Goal: Task Accomplishment & Management: Use online tool/utility

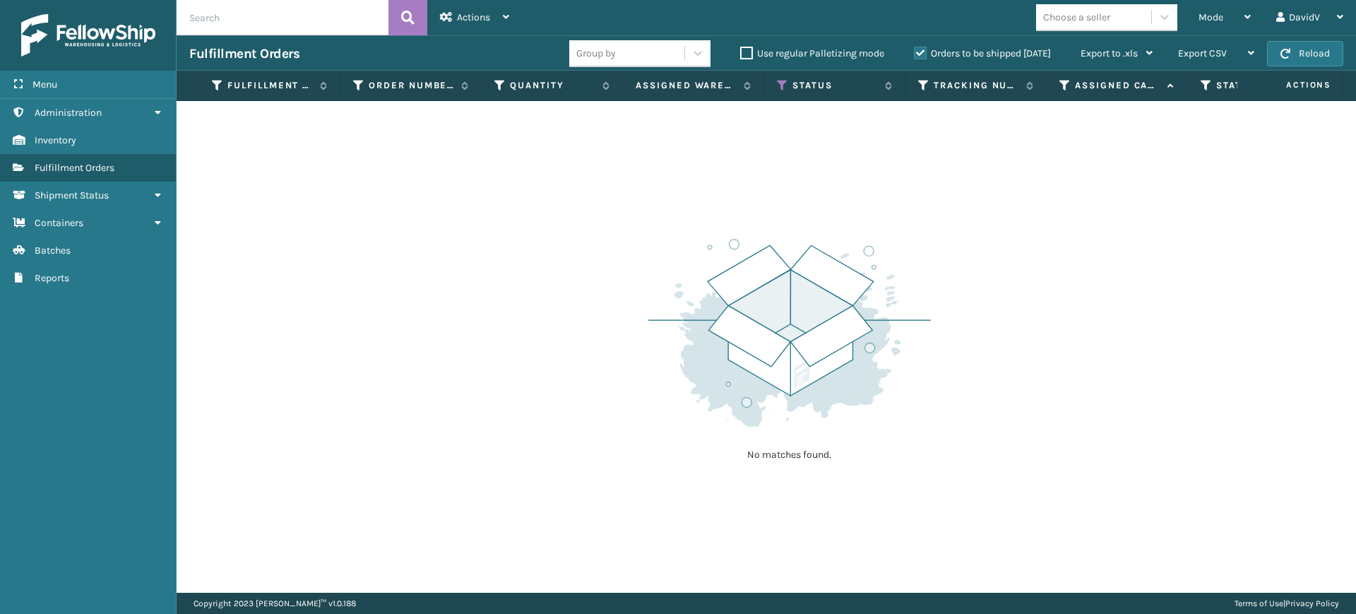
click at [919, 54] on label "Orders to be shipped [DATE]" at bounding box center [982, 53] width 137 height 12
click at [914, 54] on input "Orders to be shipped [DATE]" at bounding box center [914, 49] width 1 height 9
click at [919, 54] on label "Orders to be shipped [DATE]" at bounding box center [982, 53] width 137 height 12
click at [914, 54] on input "Orders to be shipped [DATE]" at bounding box center [914, 49] width 1 height 9
click at [782, 86] on icon at bounding box center [782, 85] width 11 height 13
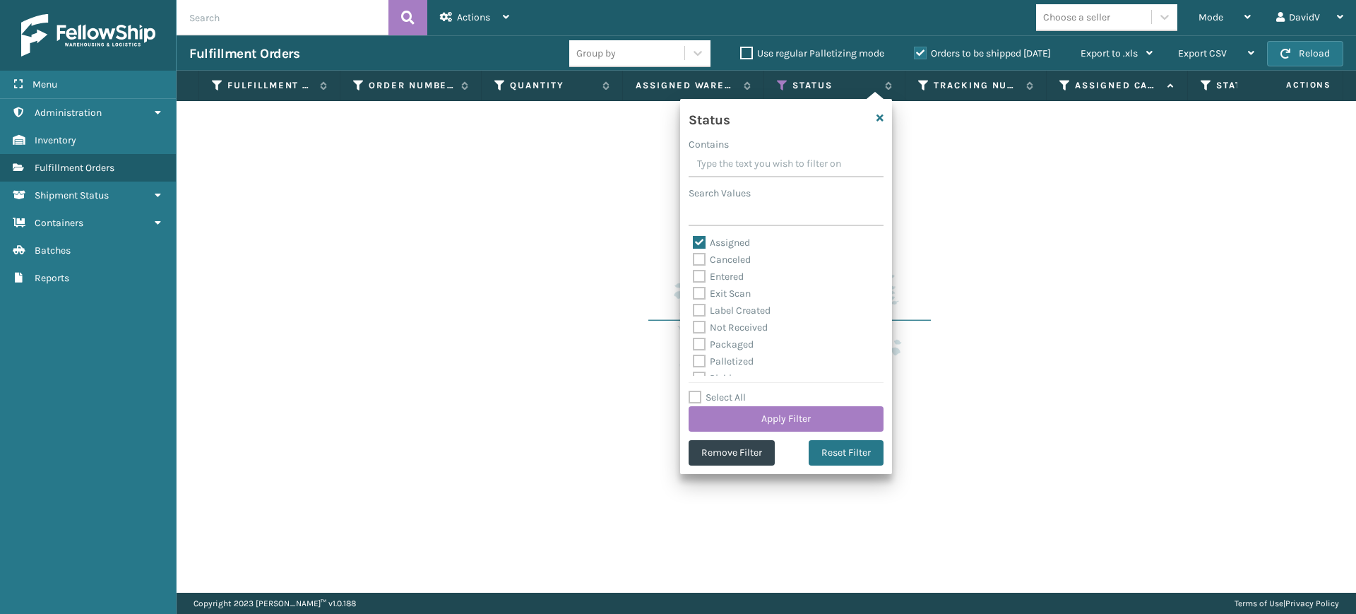
click at [695, 241] on label "Assigned" at bounding box center [721, 243] width 57 height 12
click at [693, 241] on input "Assigned" at bounding box center [693, 238] width 1 height 9
checkbox input "false"
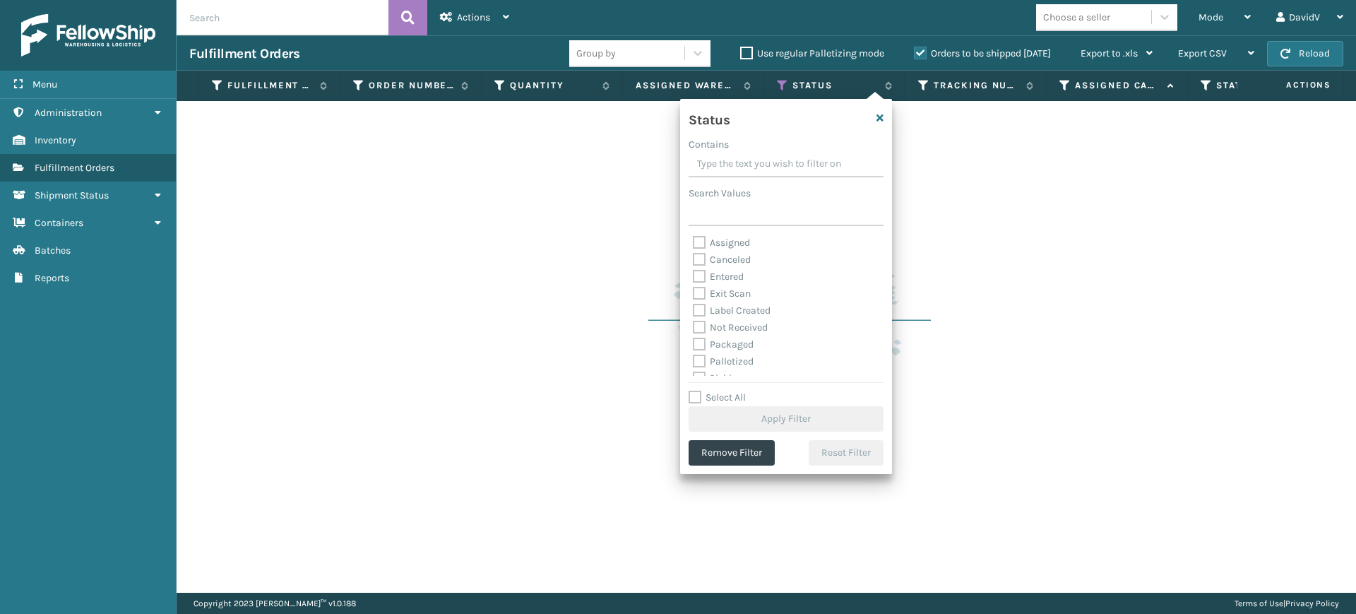
click at [699, 362] on label "Palletized" at bounding box center [723, 361] width 61 height 12
click at [693, 362] on input "Palletized" at bounding box center [693, 357] width 1 height 9
checkbox input "true"
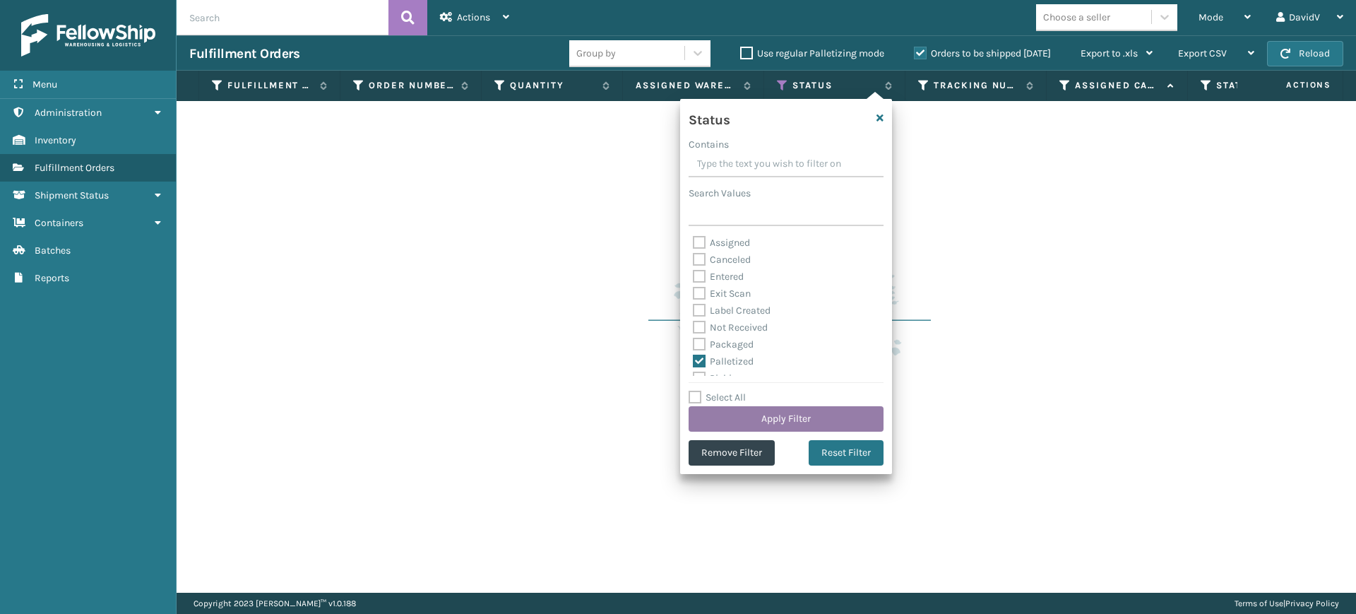
click at [765, 420] on button "Apply Filter" at bounding box center [785, 418] width 195 height 25
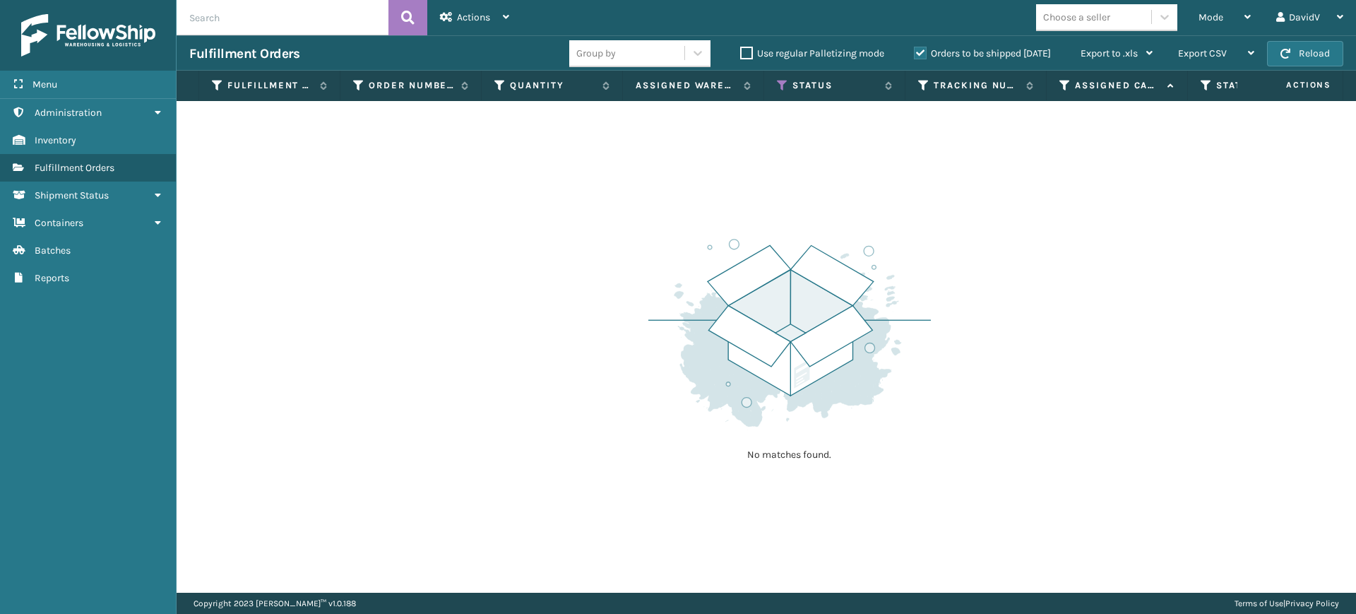
click at [917, 47] on label "Orders to be shipped [DATE]" at bounding box center [982, 53] width 137 height 12
click at [914, 47] on input "Orders to be shipped [DATE]" at bounding box center [914, 49] width 1 height 9
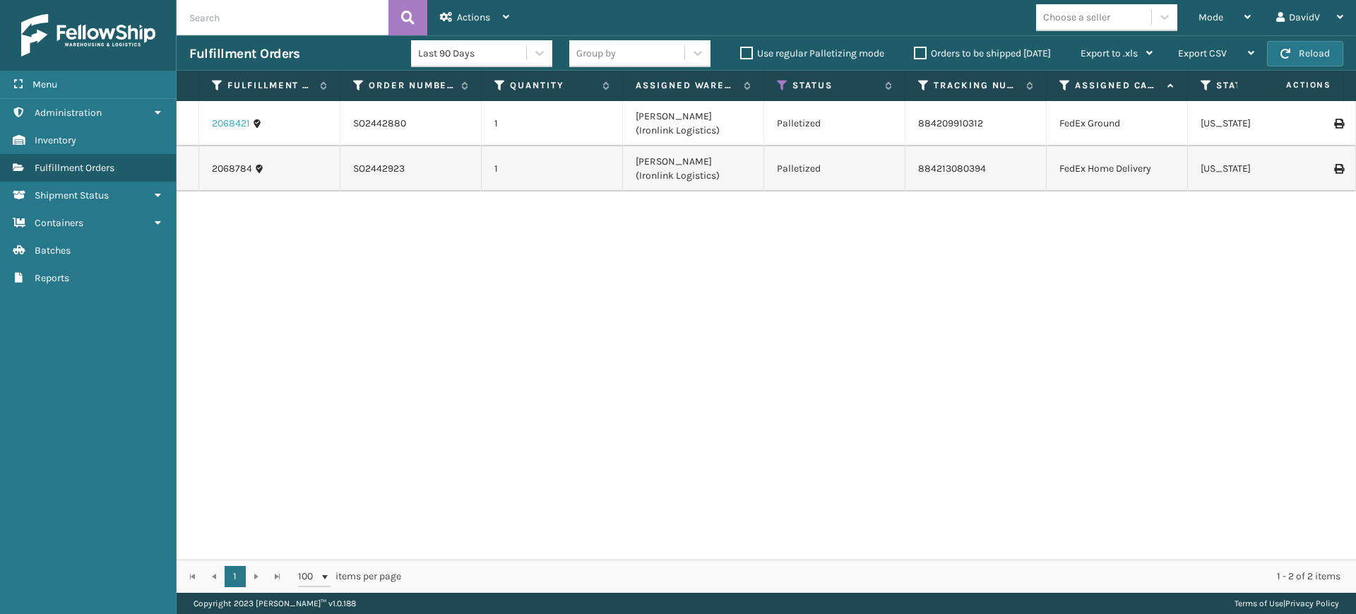
click at [234, 121] on link "2068421" at bounding box center [231, 123] width 38 height 14
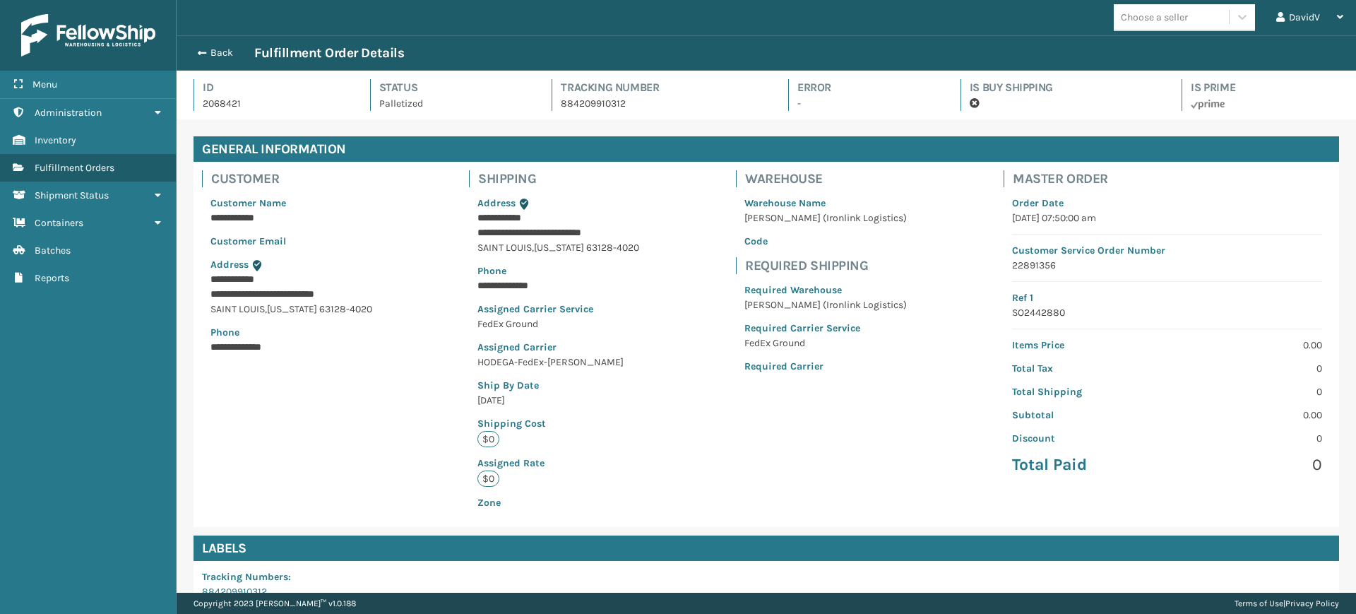
scroll to position [221, 0]
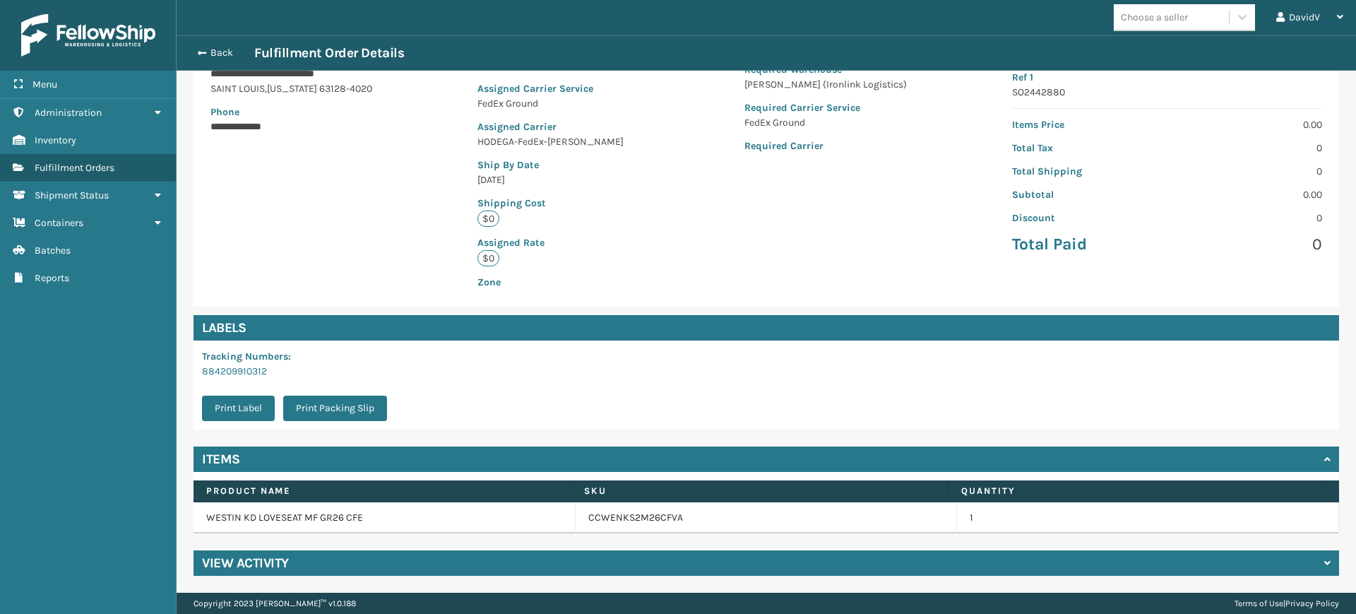
click at [280, 564] on h4 "View Activity" at bounding box center [245, 562] width 87 height 17
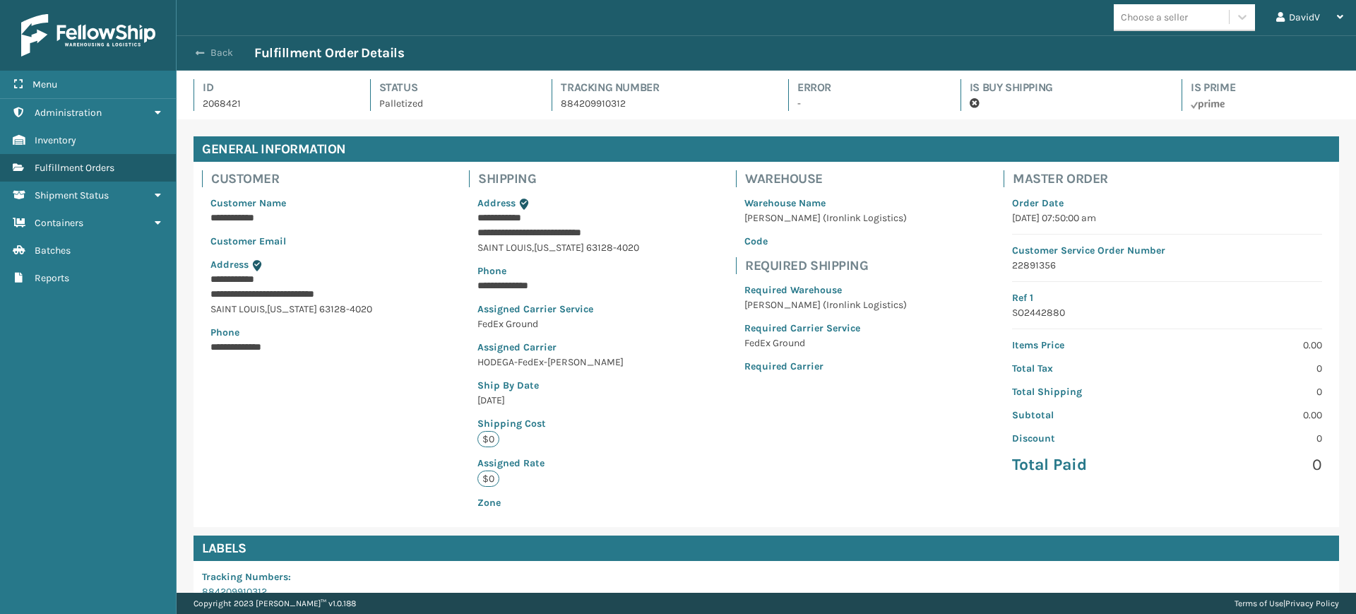
click at [206, 53] on button "Back" at bounding box center [221, 53] width 65 height 13
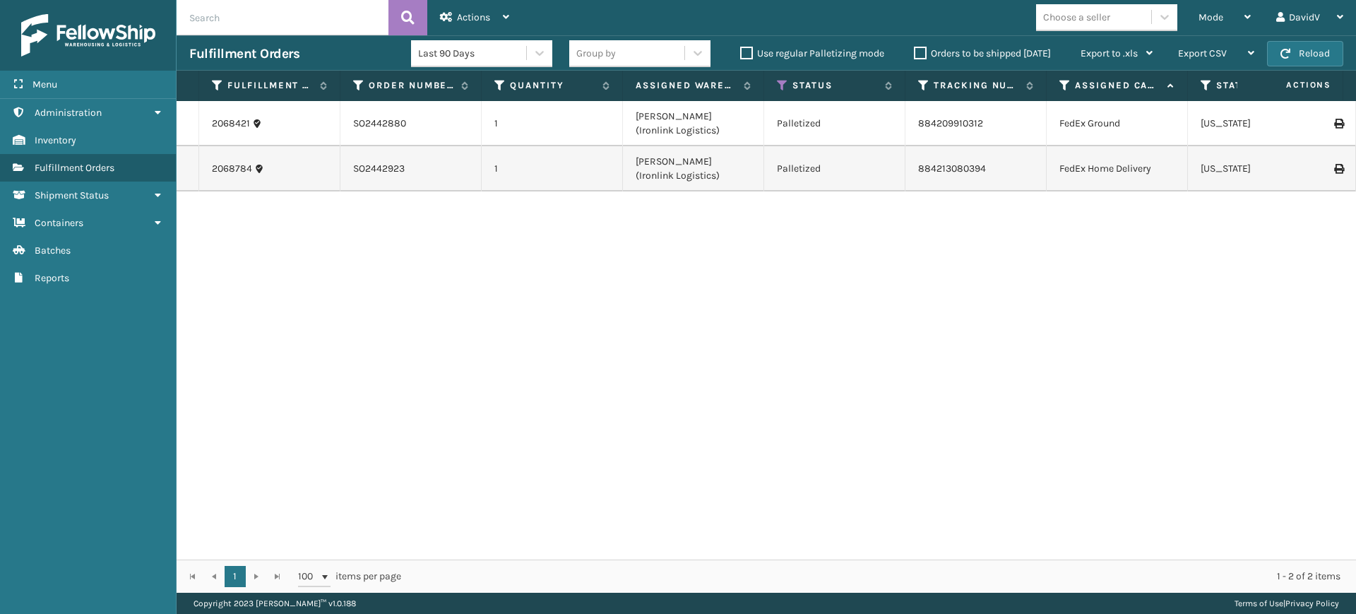
click at [924, 52] on label "Orders to be shipped [DATE]" at bounding box center [982, 53] width 137 height 12
click at [914, 52] on input "Orders to be shipped [DATE]" at bounding box center [914, 49] width 1 height 9
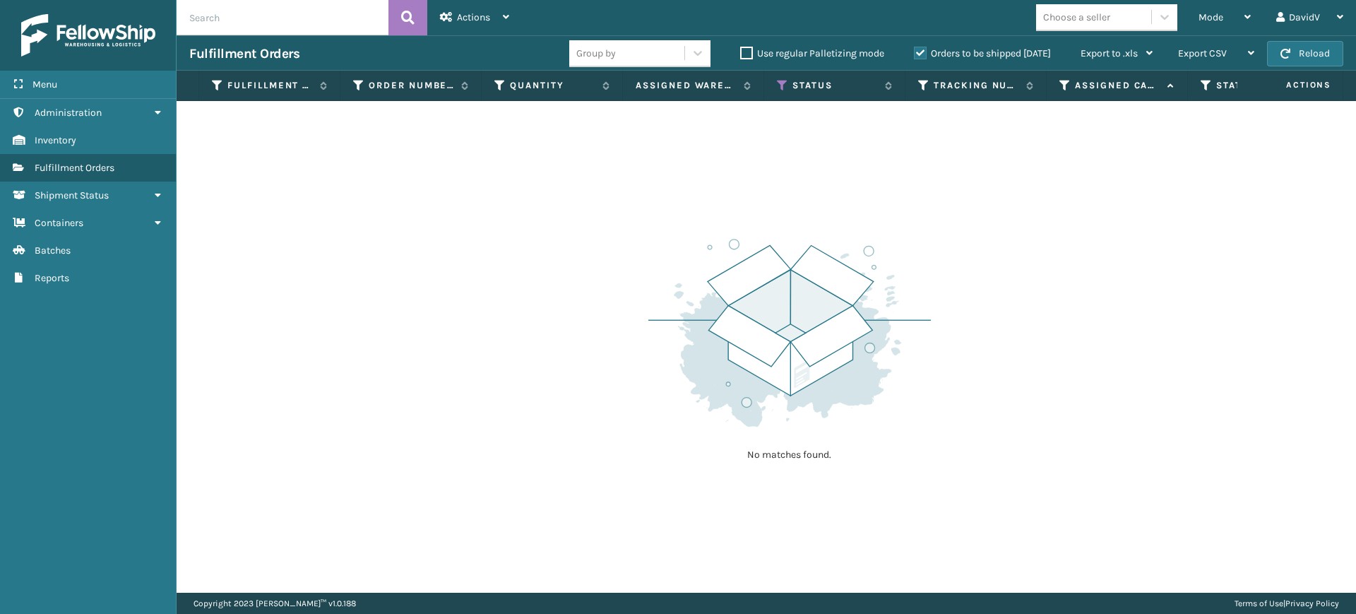
click at [924, 52] on label "Orders to be shipped [DATE]" at bounding box center [982, 53] width 137 height 12
click at [914, 52] on input "Orders to be shipped [DATE]" at bounding box center [914, 49] width 1 height 9
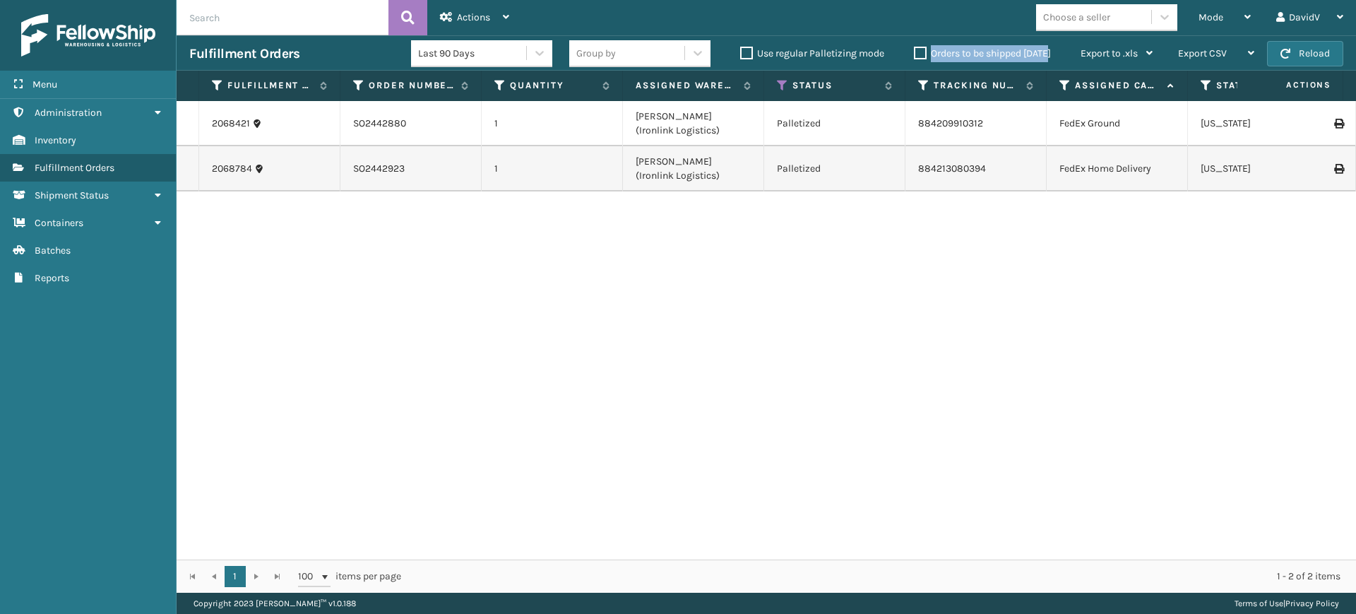
click at [925, 59] on label "Orders to be shipped [DATE]" at bounding box center [982, 53] width 137 height 12
click at [922, 54] on label "Orders to be shipped [DATE]" at bounding box center [982, 53] width 137 height 12
click at [914, 54] on input "Orders to be shipped [DATE]" at bounding box center [914, 49] width 1 height 9
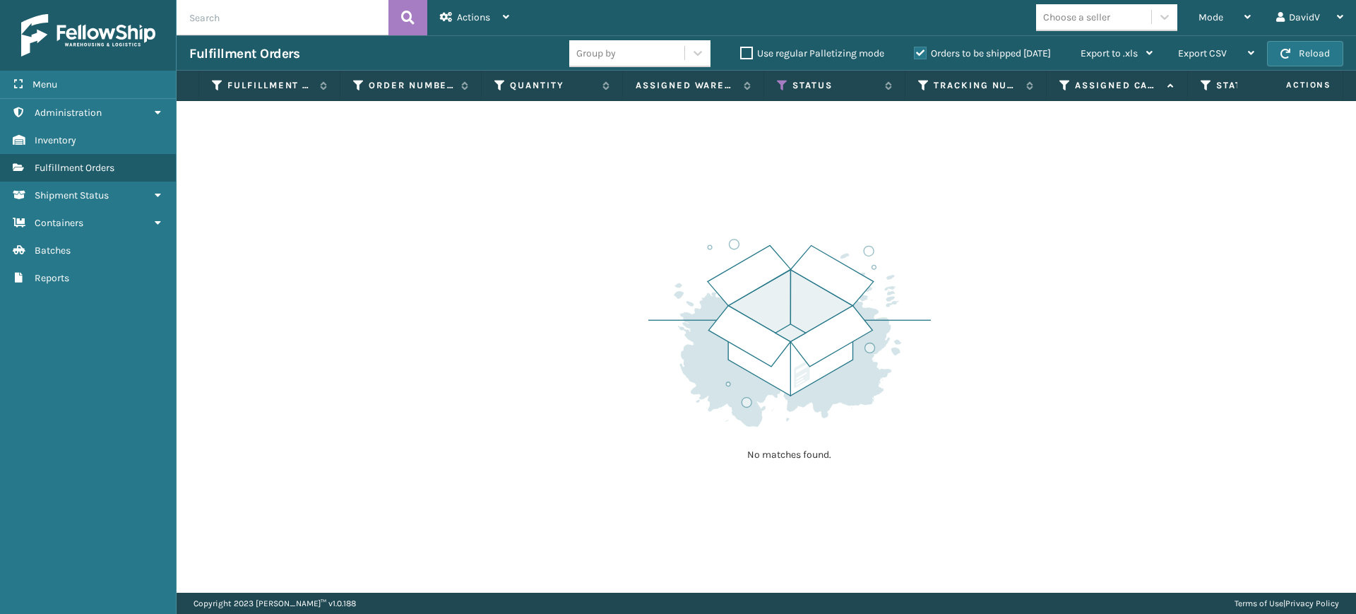
click at [922, 54] on label "Orders to be shipped [DATE]" at bounding box center [982, 53] width 137 height 12
click at [914, 54] on input "Orders to be shipped [DATE]" at bounding box center [914, 49] width 1 height 9
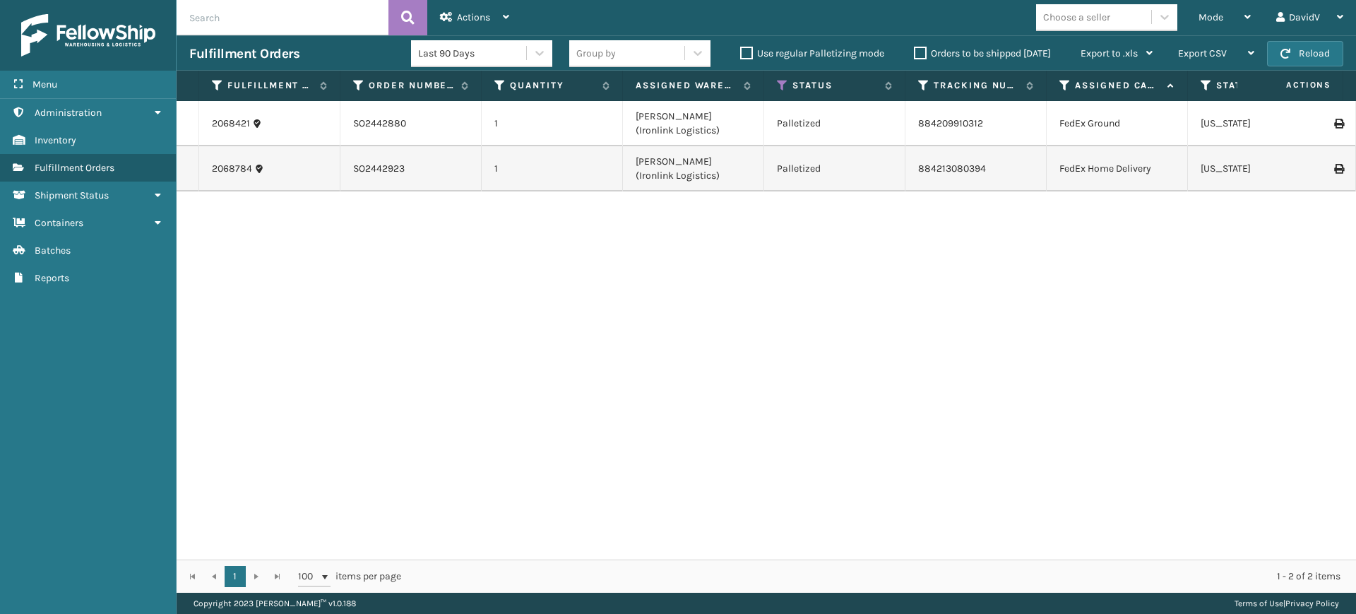
click at [922, 54] on label "Orders to be shipped [DATE]" at bounding box center [982, 53] width 137 height 12
click at [914, 54] on input "Orders to be shipped [DATE]" at bounding box center [914, 49] width 1 height 9
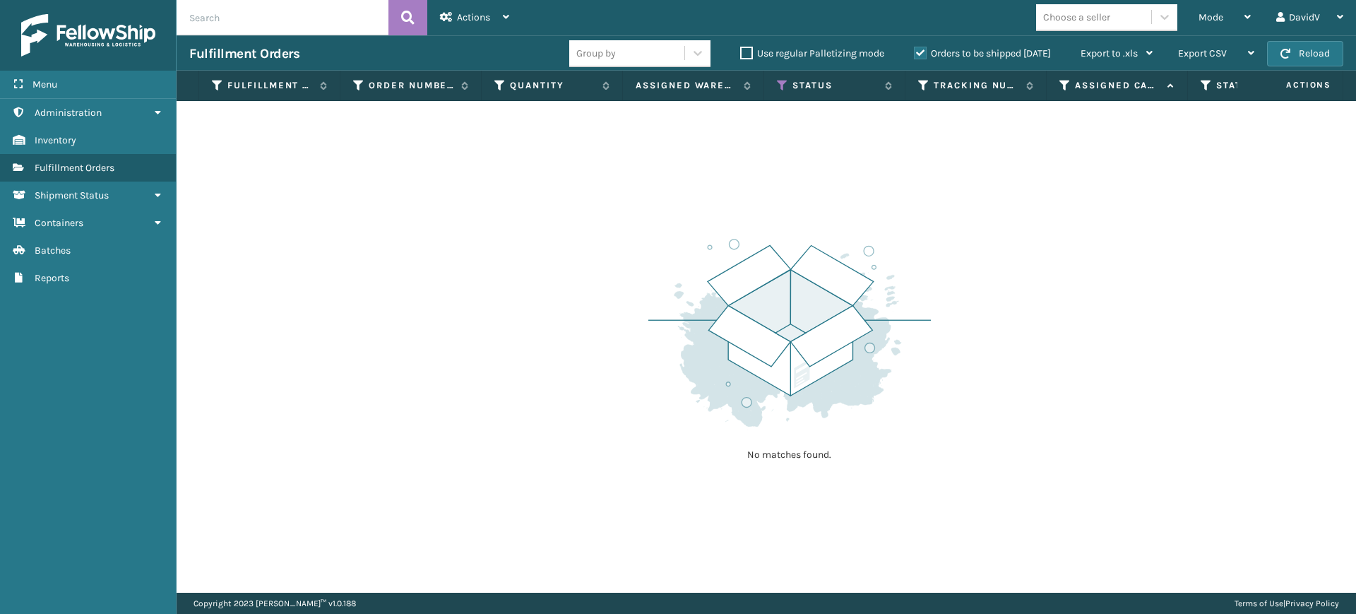
click at [921, 51] on label "Orders to be shipped [DATE]" at bounding box center [982, 53] width 137 height 12
click at [914, 51] on input "Orders to be shipped [DATE]" at bounding box center [914, 49] width 1 height 9
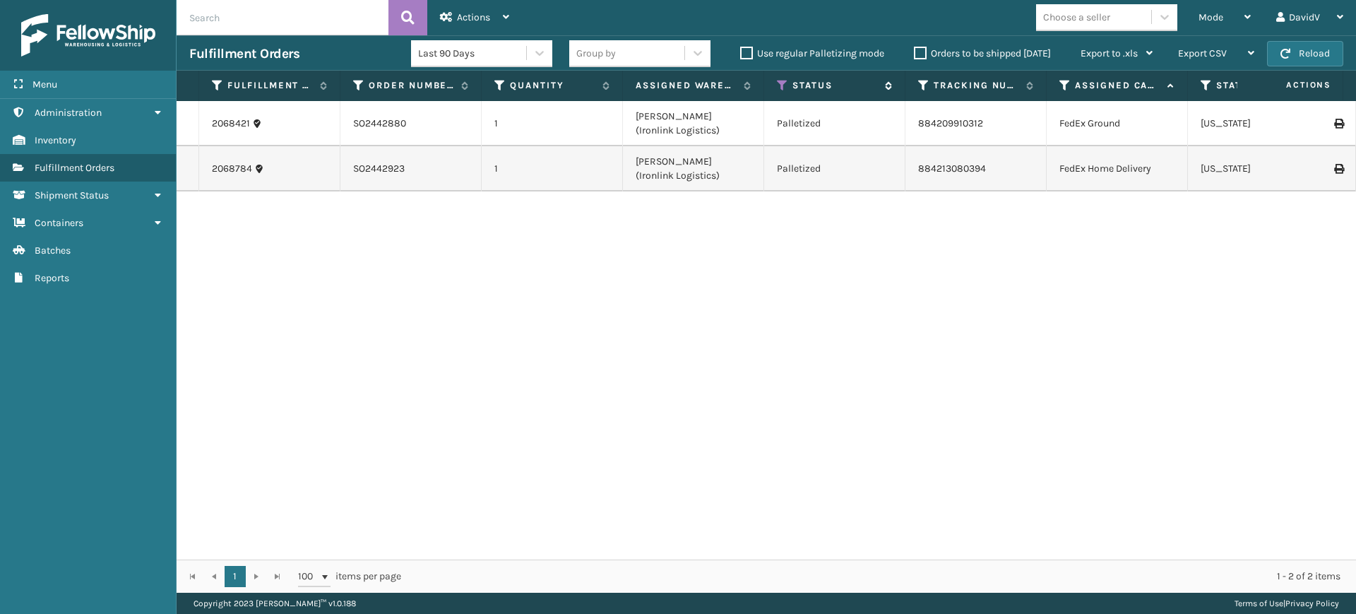
click at [780, 91] on icon at bounding box center [782, 85] width 11 height 13
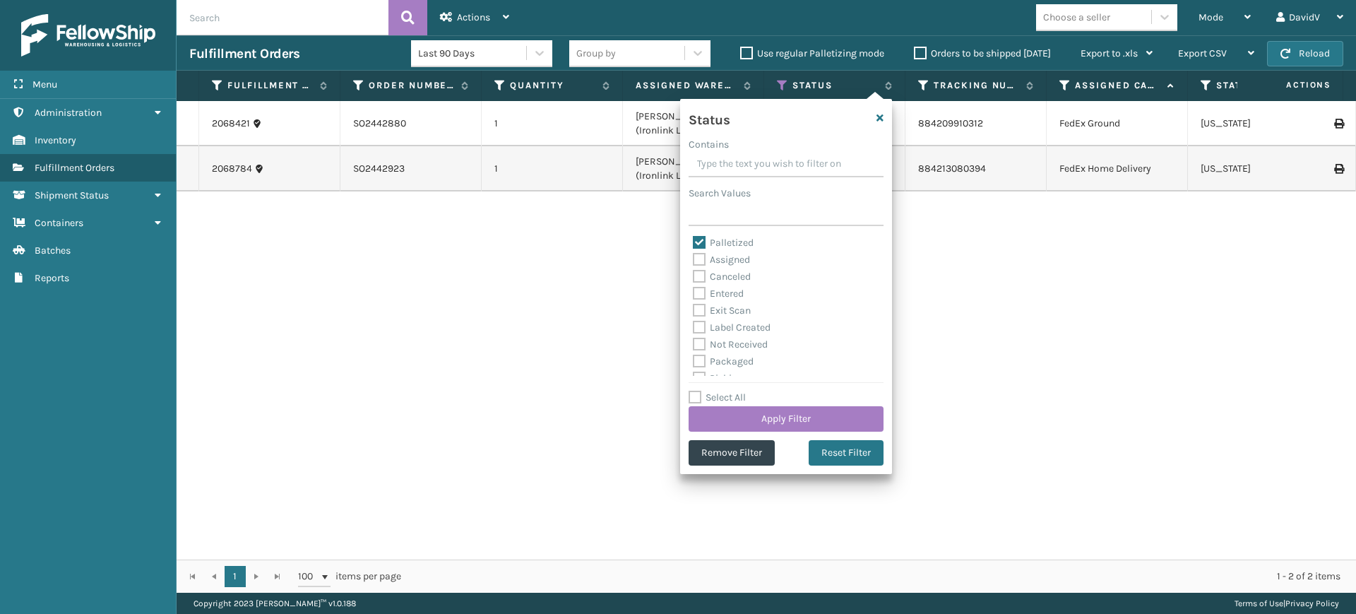
click at [702, 242] on label "Palletized" at bounding box center [723, 243] width 61 height 12
click at [693, 242] on input "Palletized" at bounding box center [693, 238] width 1 height 9
checkbox input "false"
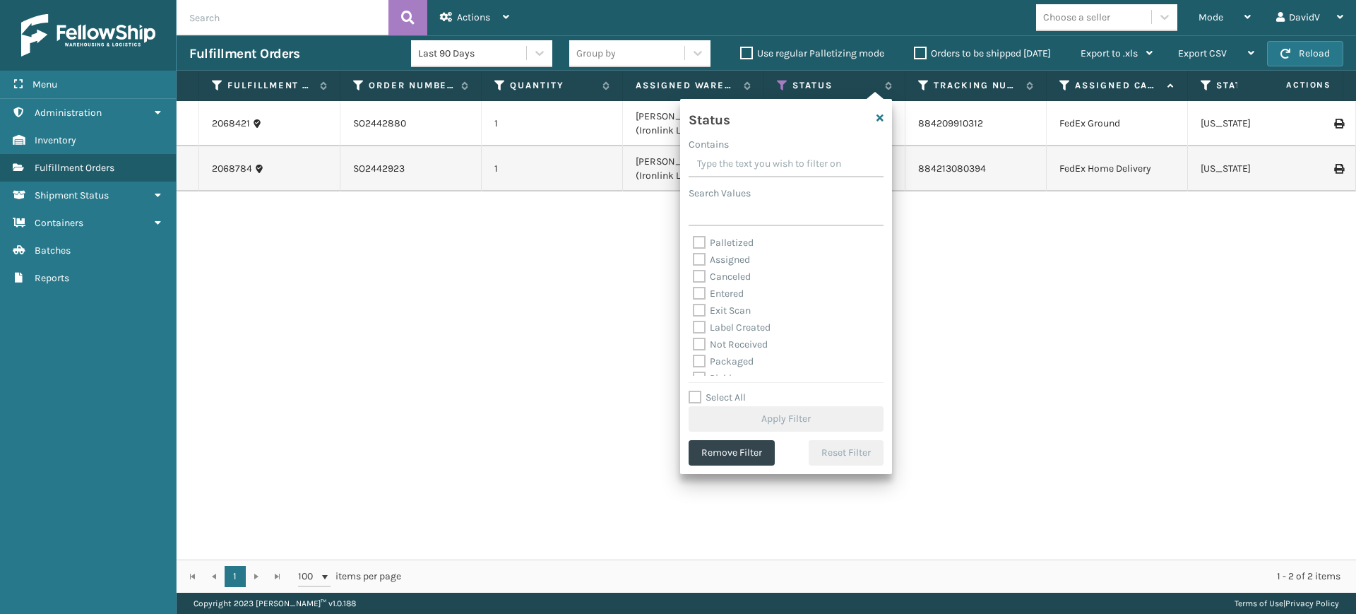
click at [698, 257] on label "Assigned" at bounding box center [721, 259] width 57 height 12
click at [693, 257] on input "Assigned" at bounding box center [693, 255] width 1 height 9
checkbox input "true"
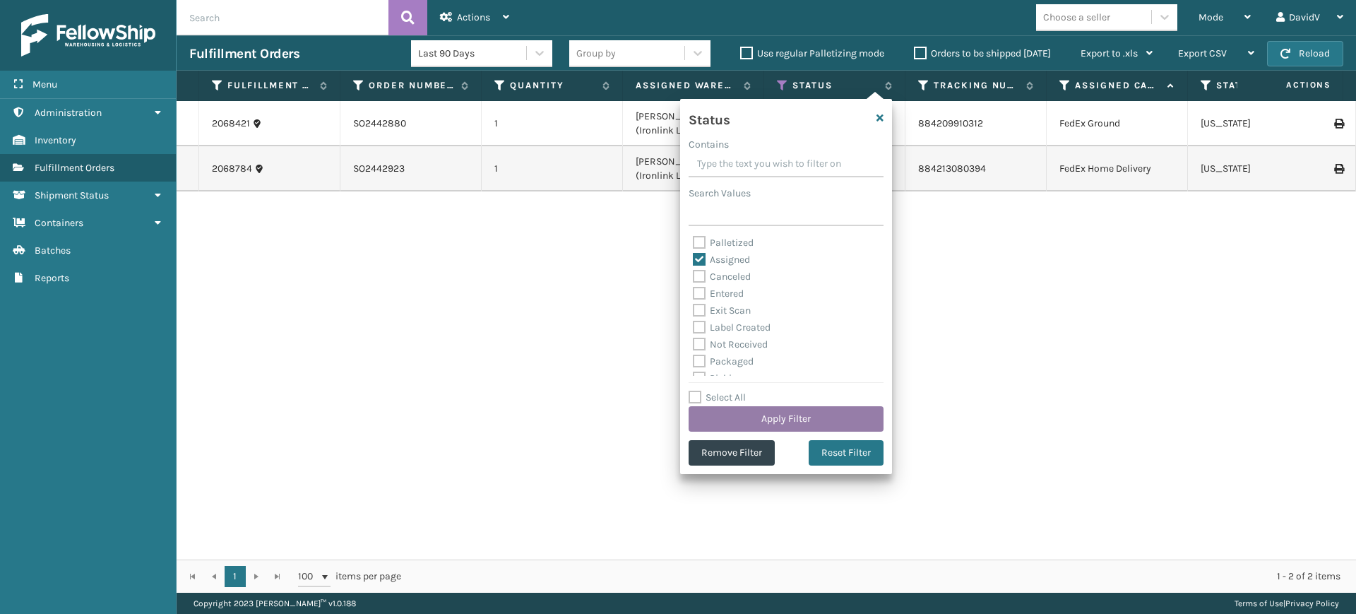
click at [756, 417] on button "Apply Filter" at bounding box center [785, 418] width 195 height 25
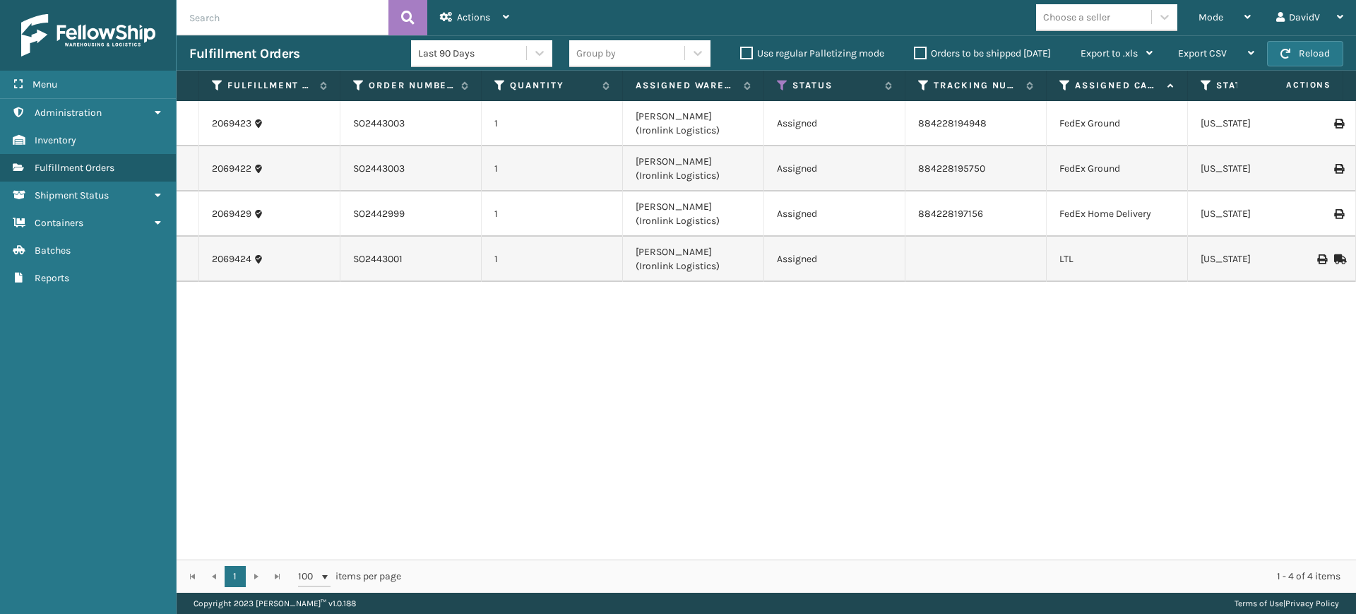
click at [916, 49] on label "Orders to be shipped [DATE]" at bounding box center [982, 53] width 137 height 12
click at [914, 49] on input "Orders to be shipped [DATE]" at bounding box center [914, 49] width 1 height 9
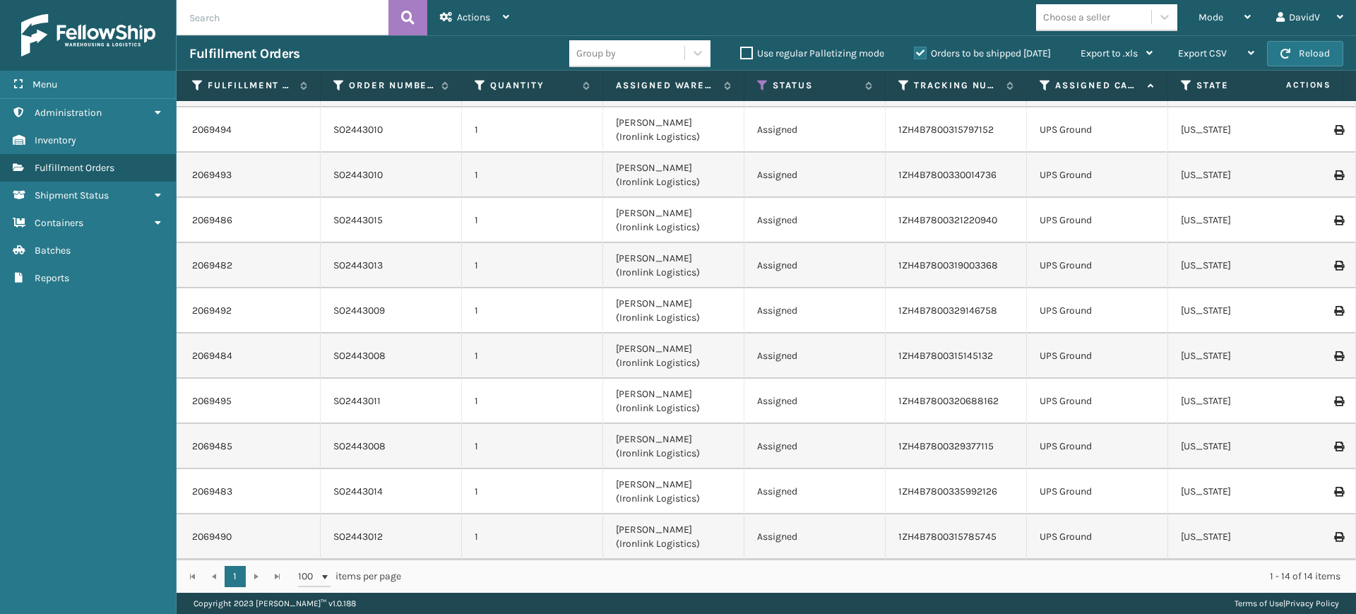
scroll to position [0, 15]
click at [919, 53] on label "Orders to be shipped [DATE]" at bounding box center [982, 53] width 137 height 12
click at [914, 53] on input "Orders to be shipped [DATE]" at bounding box center [914, 49] width 1 height 9
